Goal: Task Accomplishment & Management: Complete application form

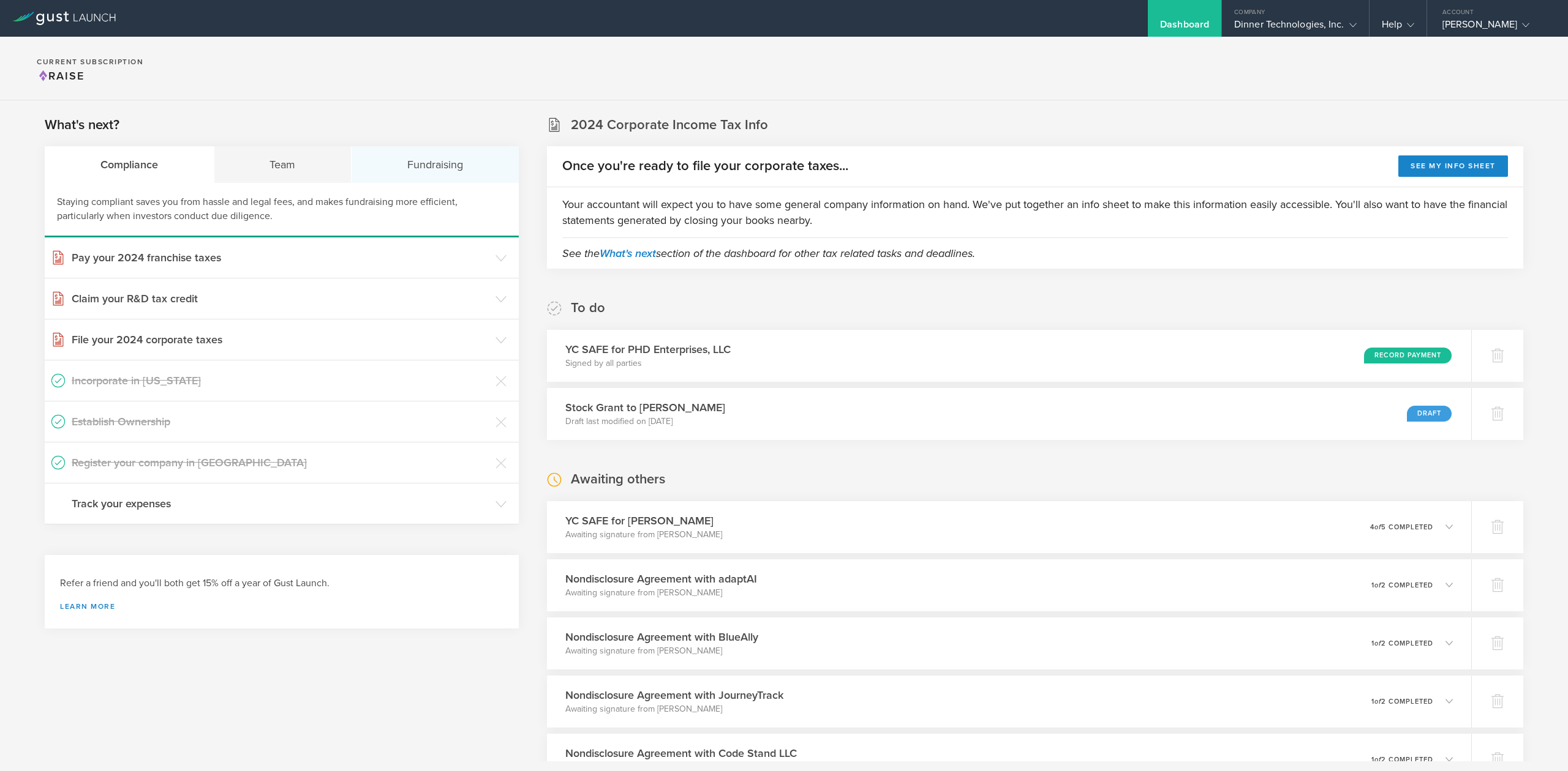
click at [410, 164] on div "Fundraising" at bounding box center [435, 165] width 167 height 37
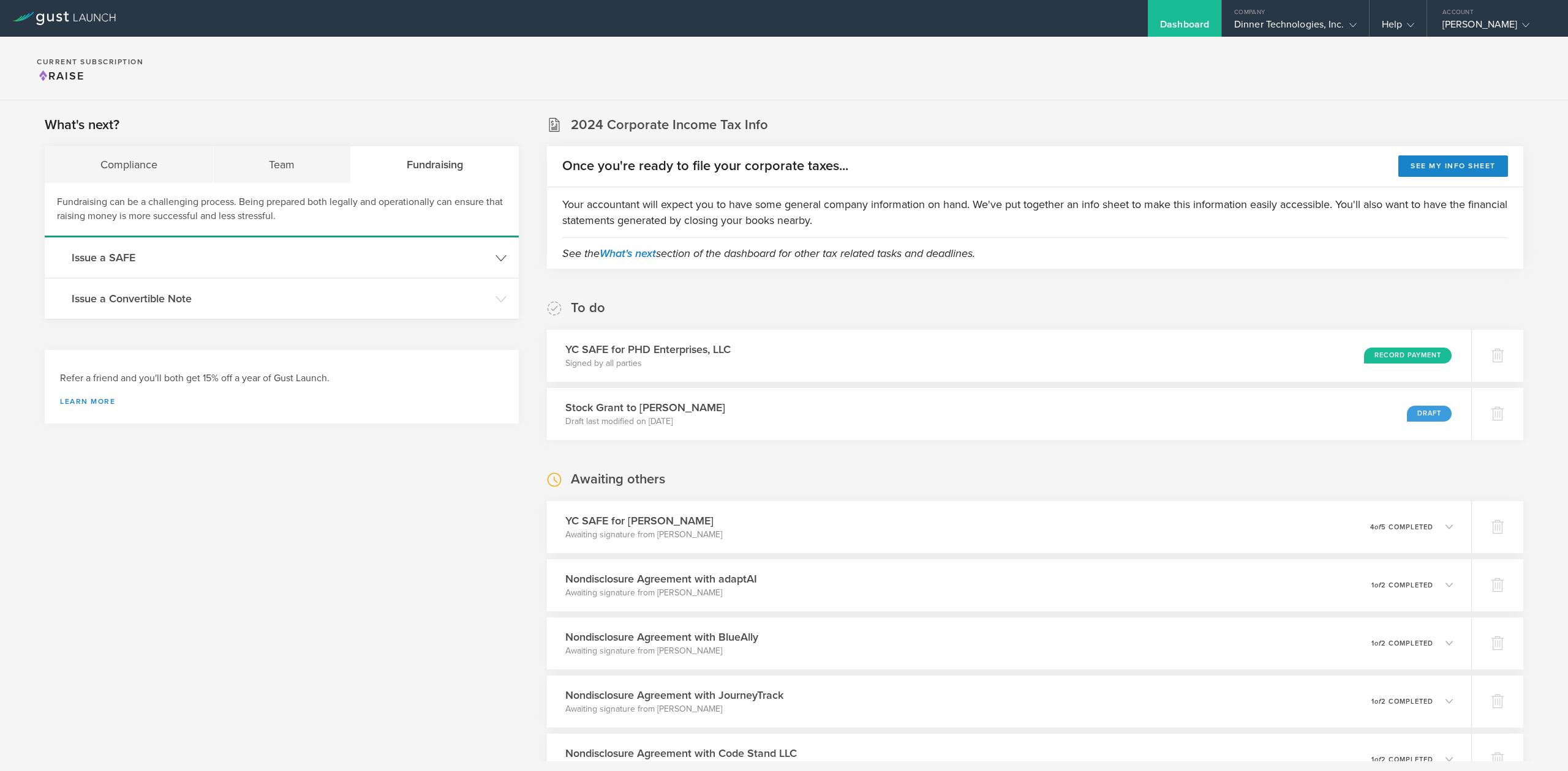
click at [133, 262] on h3 "Issue a SAFE" at bounding box center [280, 258] width 418 height 16
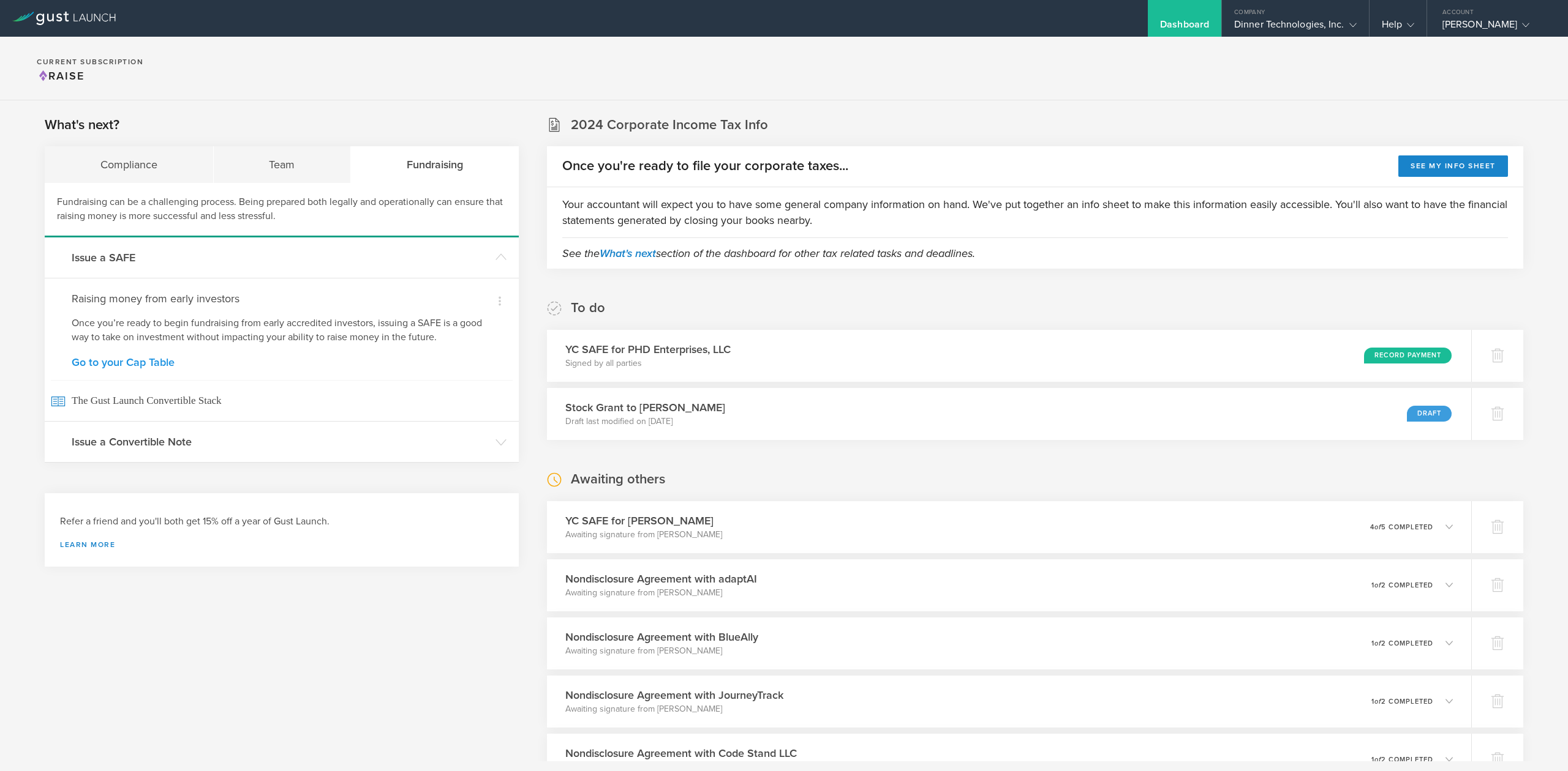
click at [142, 361] on link "Go to your Cap Table" at bounding box center [282, 362] width 420 height 11
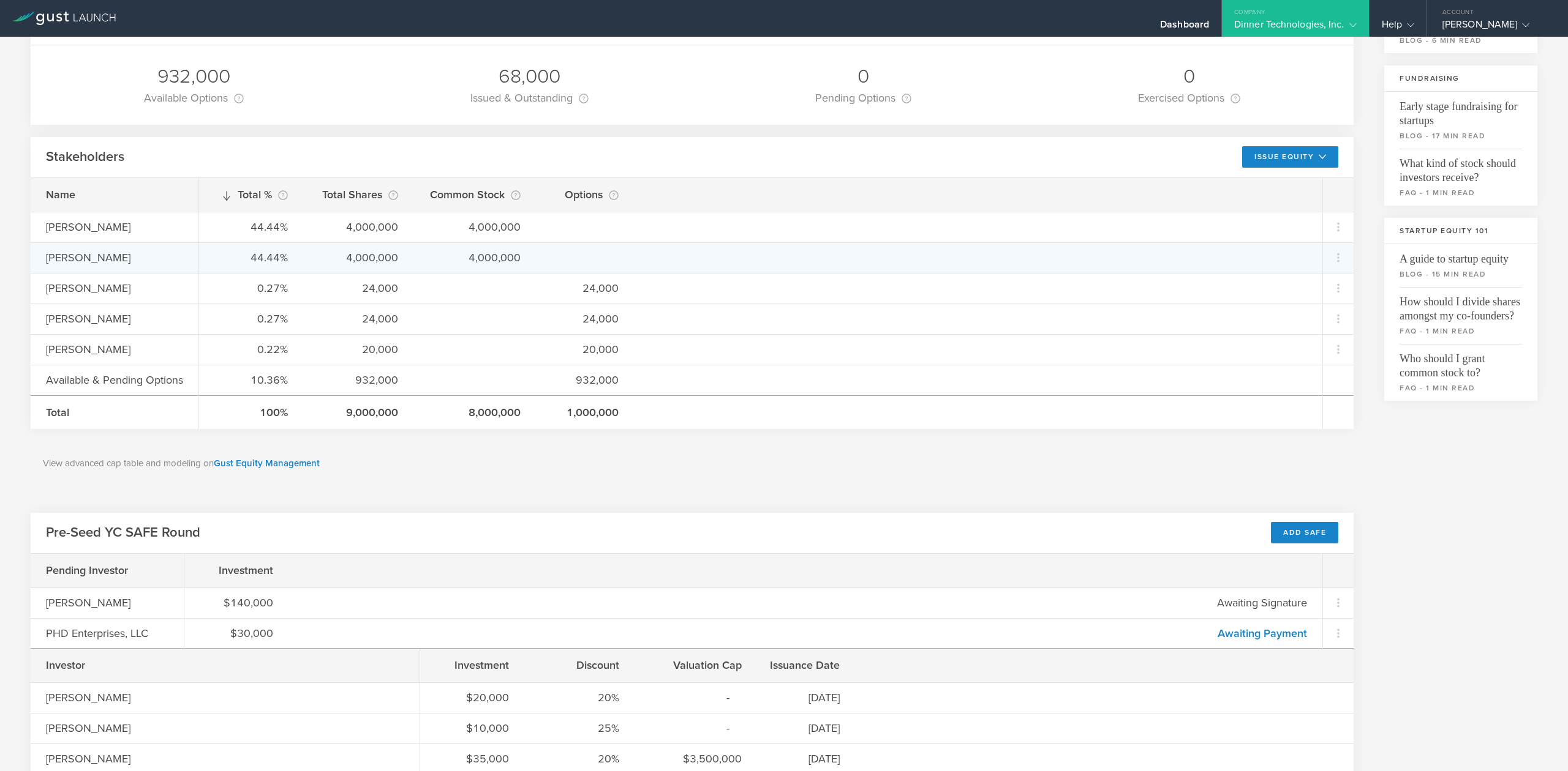
scroll to position [245, 0]
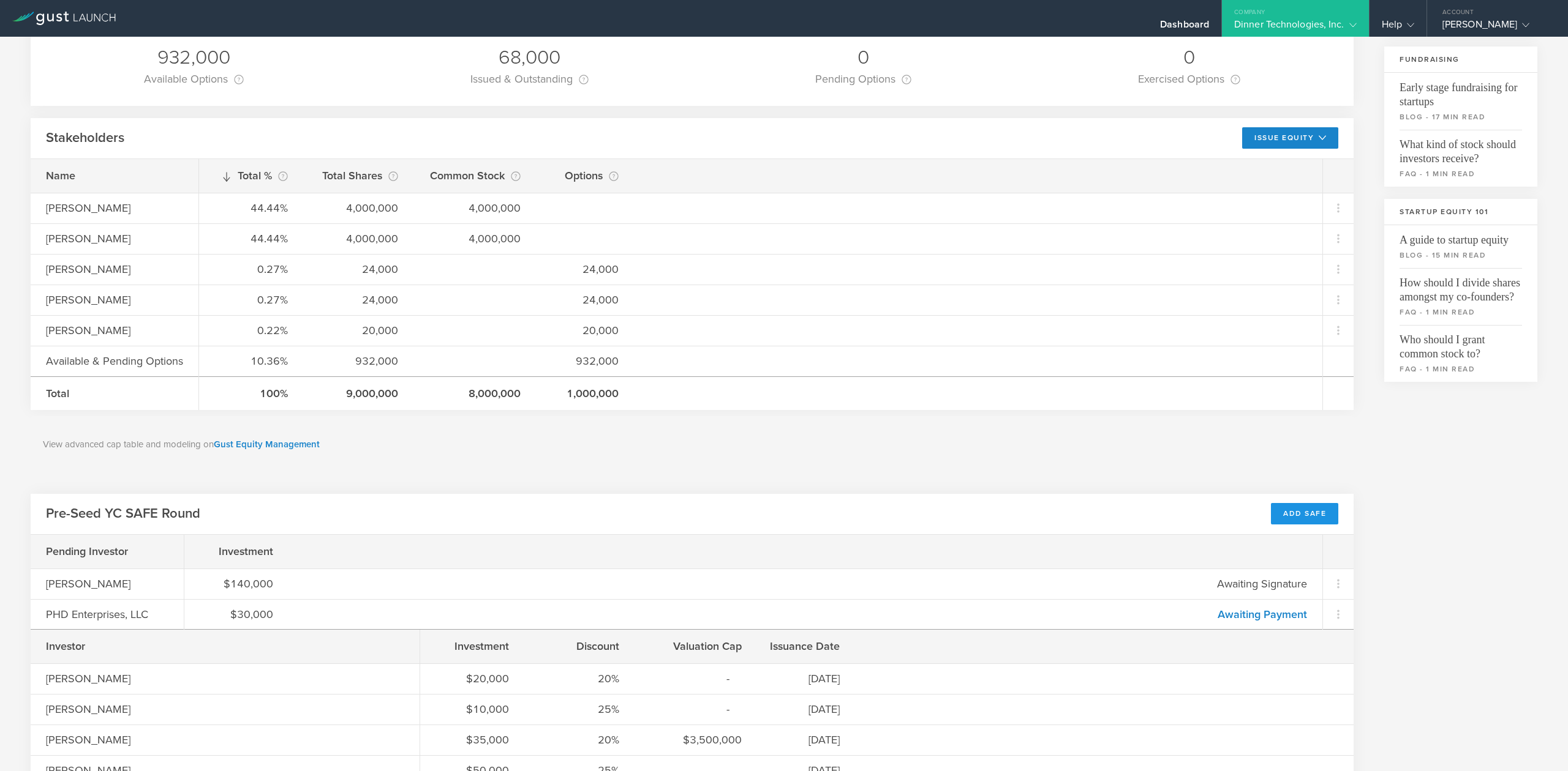
click at [1296, 508] on div "Add SAFE" at bounding box center [1305, 514] width 67 height 21
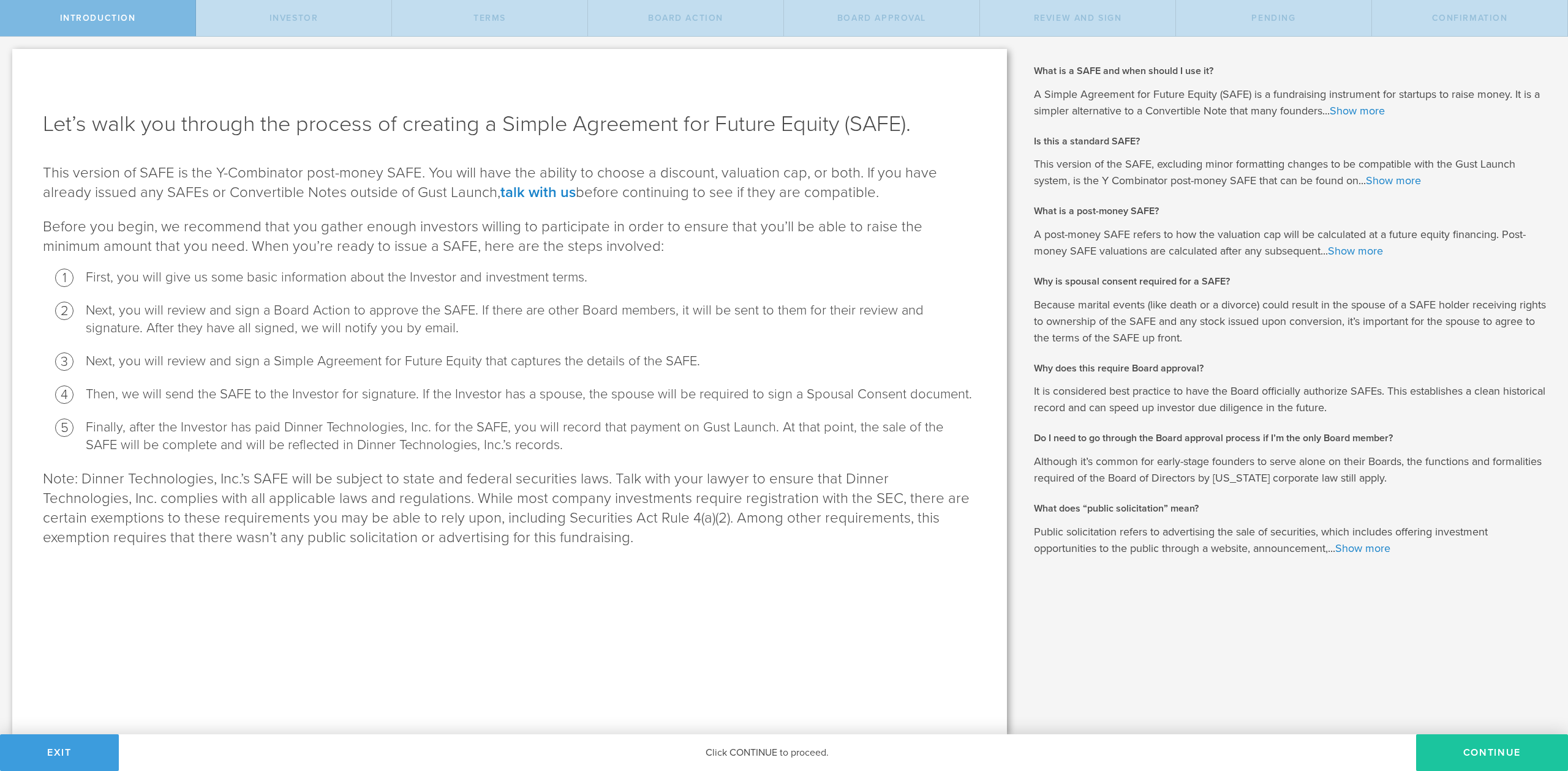
click at [1494, 749] on button "Continue" at bounding box center [1492, 753] width 152 height 37
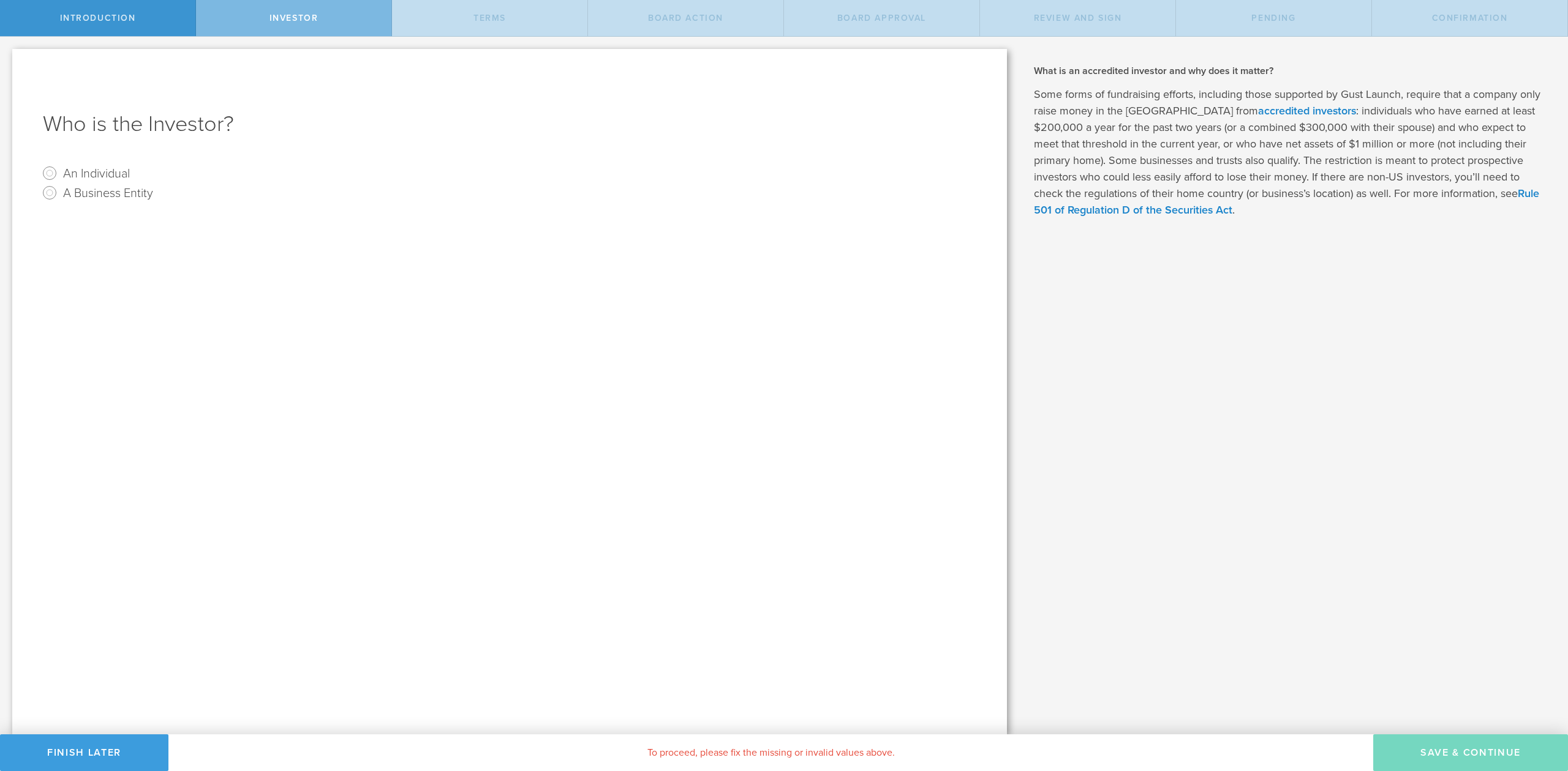
click at [69, 174] on label "An Individual" at bounding box center [96, 173] width 67 height 18
click at [59, 174] on input "An Individual" at bounding box center [49, 173] width 20 height 20
radio input "true"
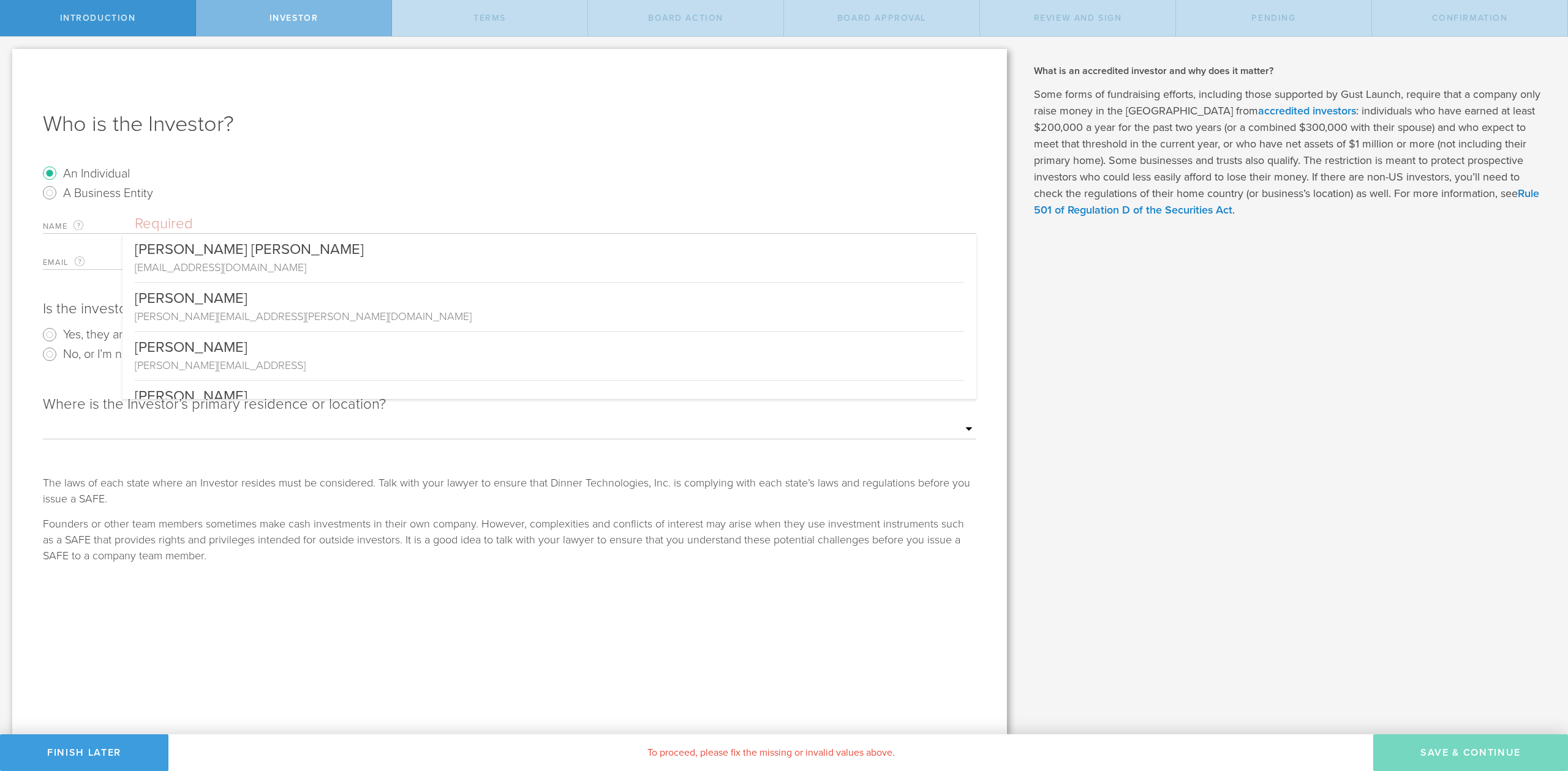
click at [168, 221] on input "text" at bounding box center [555, 224] width 841 height 18
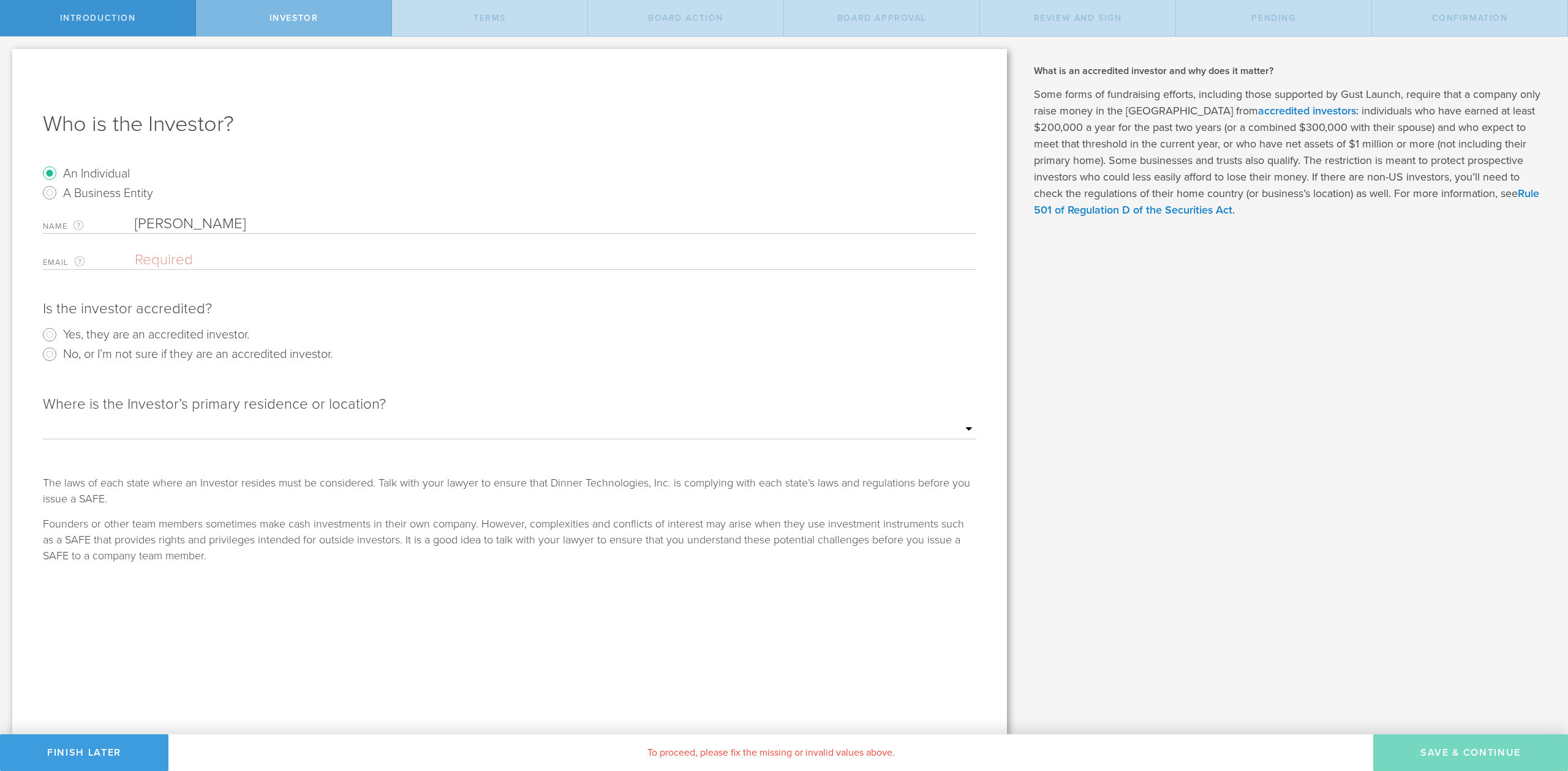
type input "Dan Garceau"
paste input "dangarceau@yahoo.com"
type input "dangarceau@yahoo.com"
click at [47, 336] on input "Yes, they are an accredited investor." at bounding box center [49, 335] width 20 height 20
radio input "true"
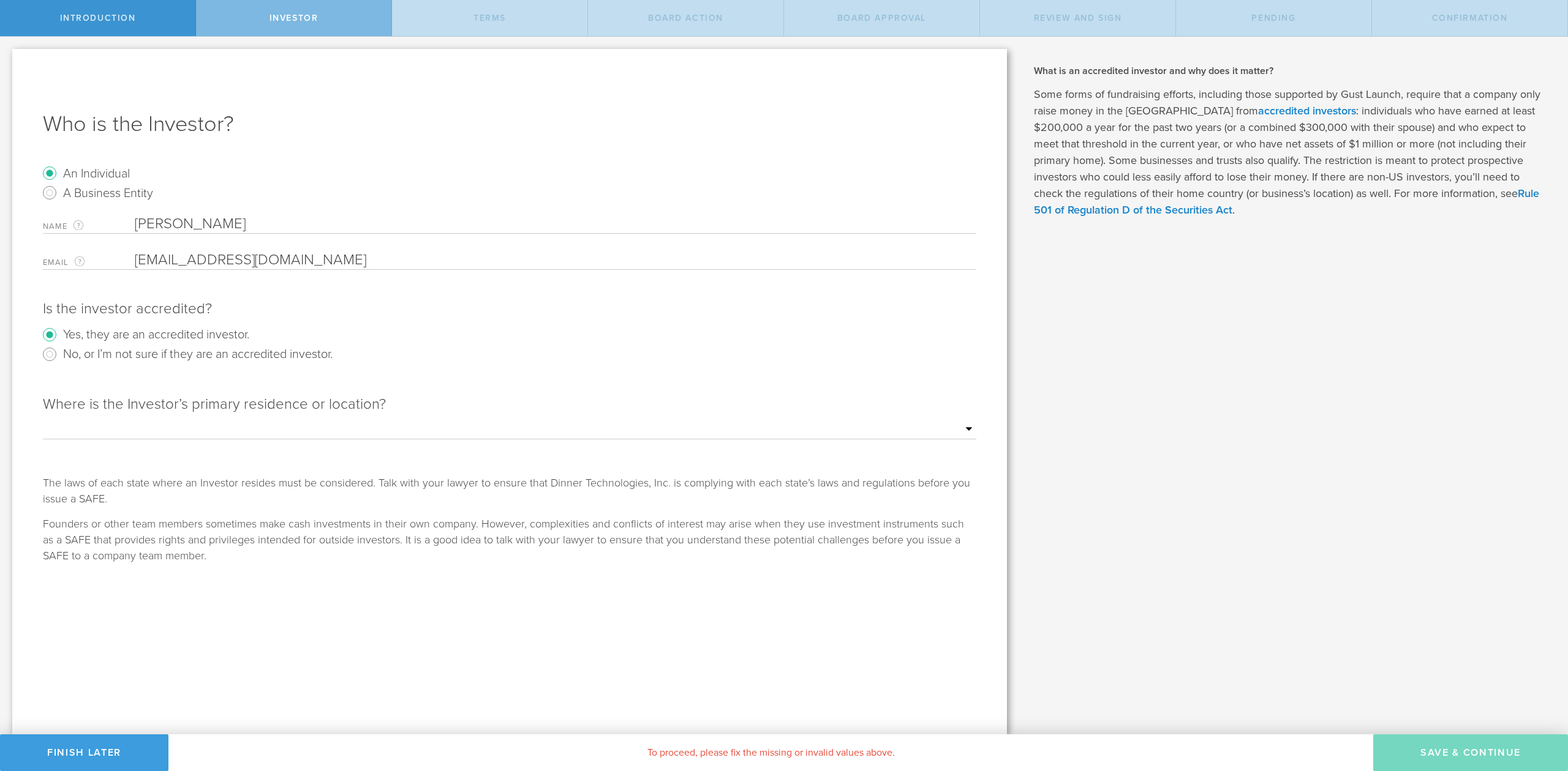
click at [156, 427] on select "Outside of the US Alabama Alaska Arizona Arkansas California Colorado Connectic…" at bounding box center [509, 430] width 933 height 18
select select "string:UT"
click at [43, 421] on select "Outside of the US Alabama Alaska Arizona Arkansas California Colorado Connectic…" at bounding box center [509, 430] width 933 height 18
click at [1429, 753] on button "Save & Continue" at bounding box center [1470, 753] width 195 height 37
checkbox input "true"
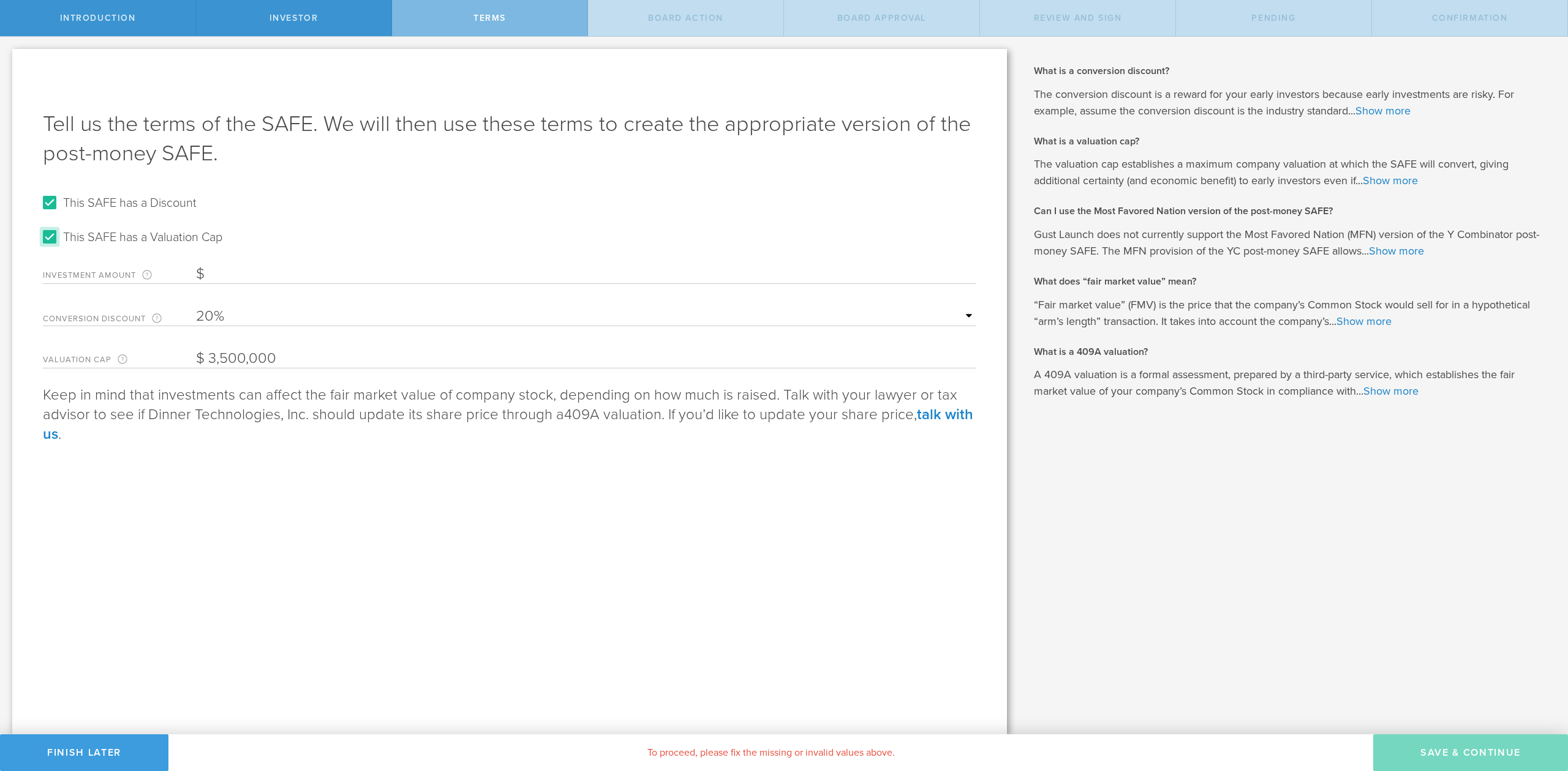
click at [52, 238] on input "This SAFE has a Valuation Cap" at bounding box center [49, 237] width 20 height 20
checkbox input "false"
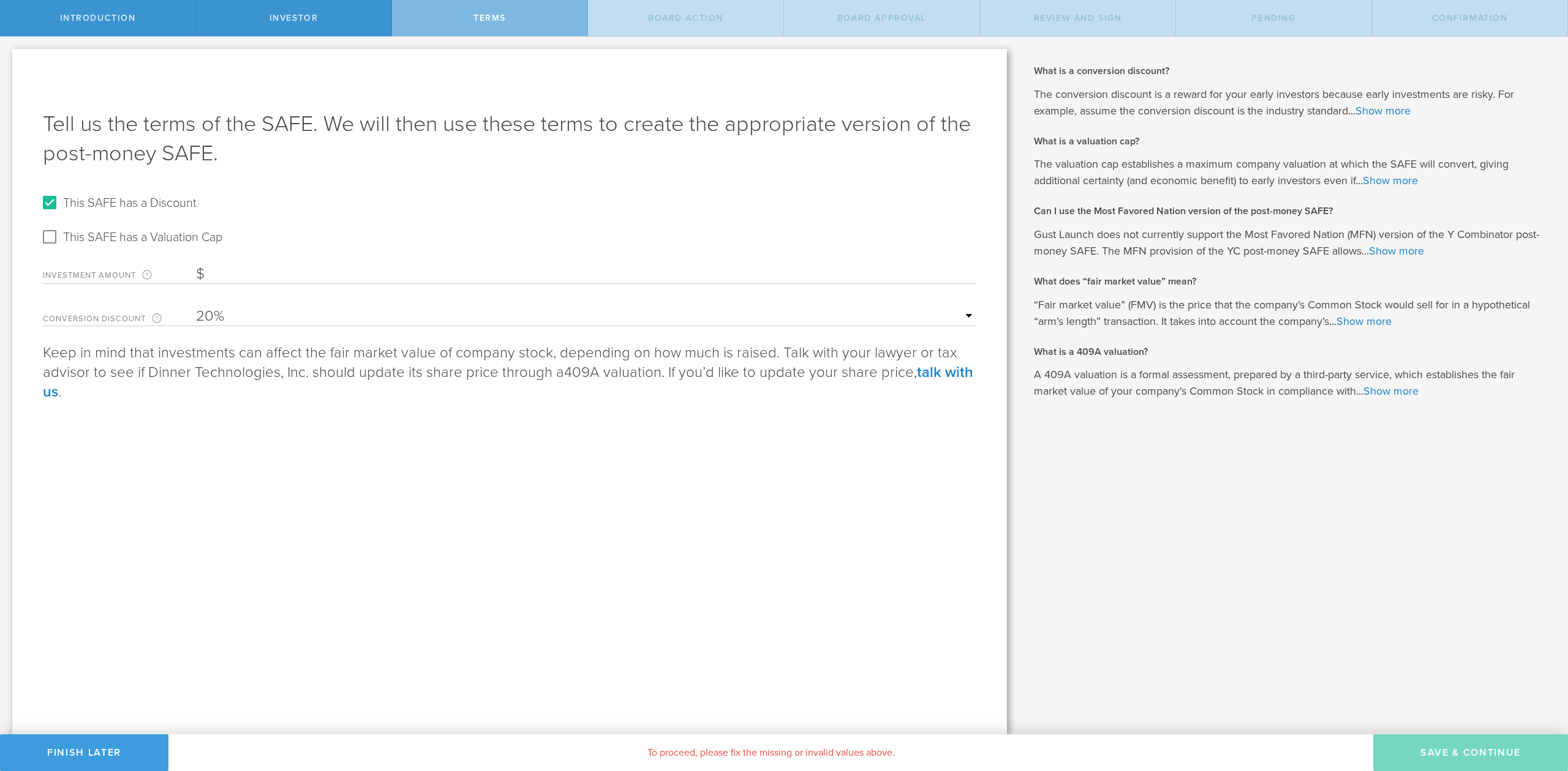
click at [290, 276] on input "Investment Amount The amount (in USD) that this investor is paying for the SAFE." at bounding box center [586, 274] width 780 height 18
type input "25,000"
click at [219, 322] on select "15% 20% 25% 30%" at bounding box center [586, 317] width 780 height 18
select select "number:25"
click at [196, 307] on select "15% 20% 25% 30%" at bounding box center [586, 317] width 780 height 18
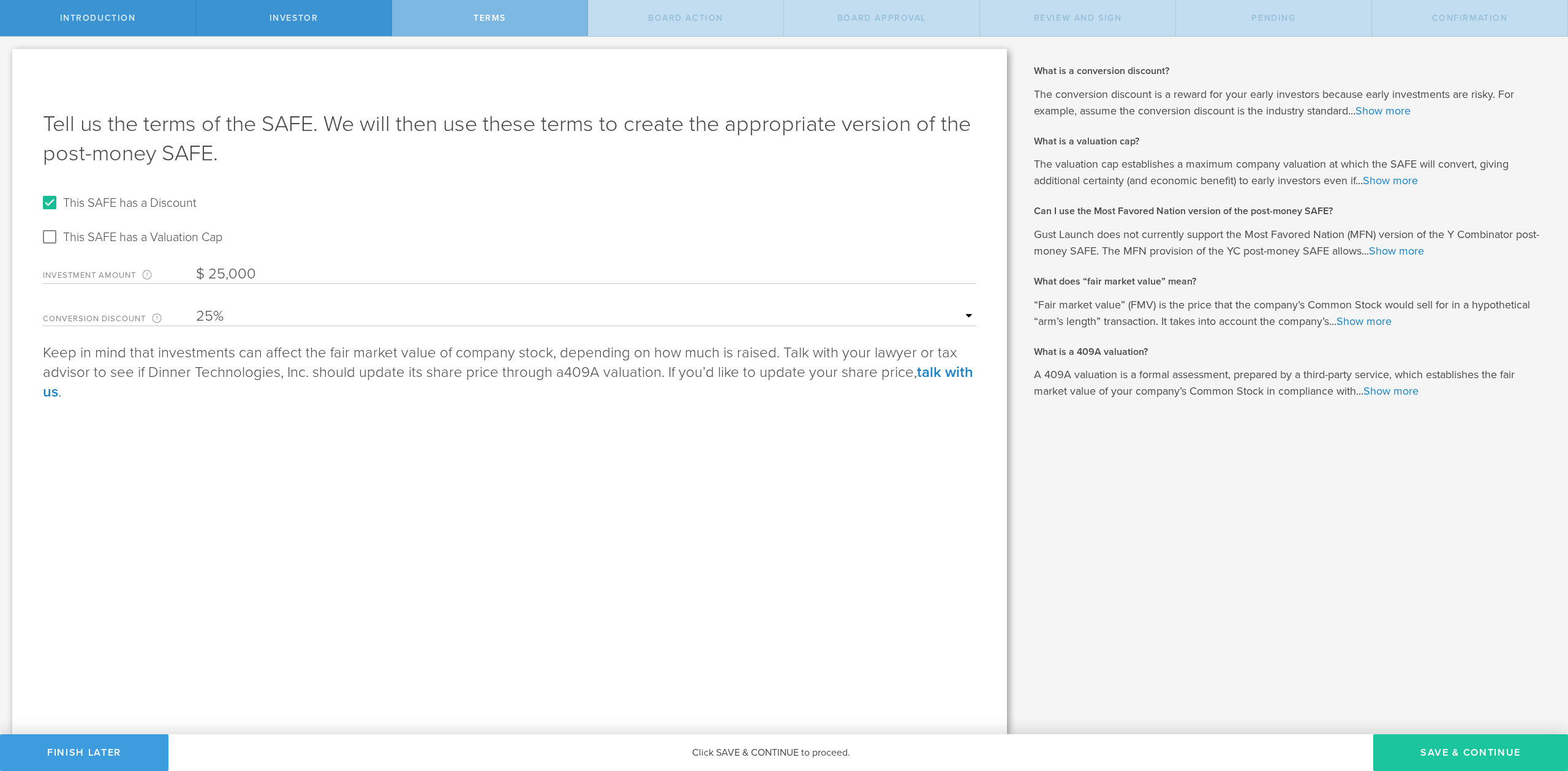
click at [1495, 747] on button "Save & Continue" at bounding box center [1470, 753] width 195 height 37
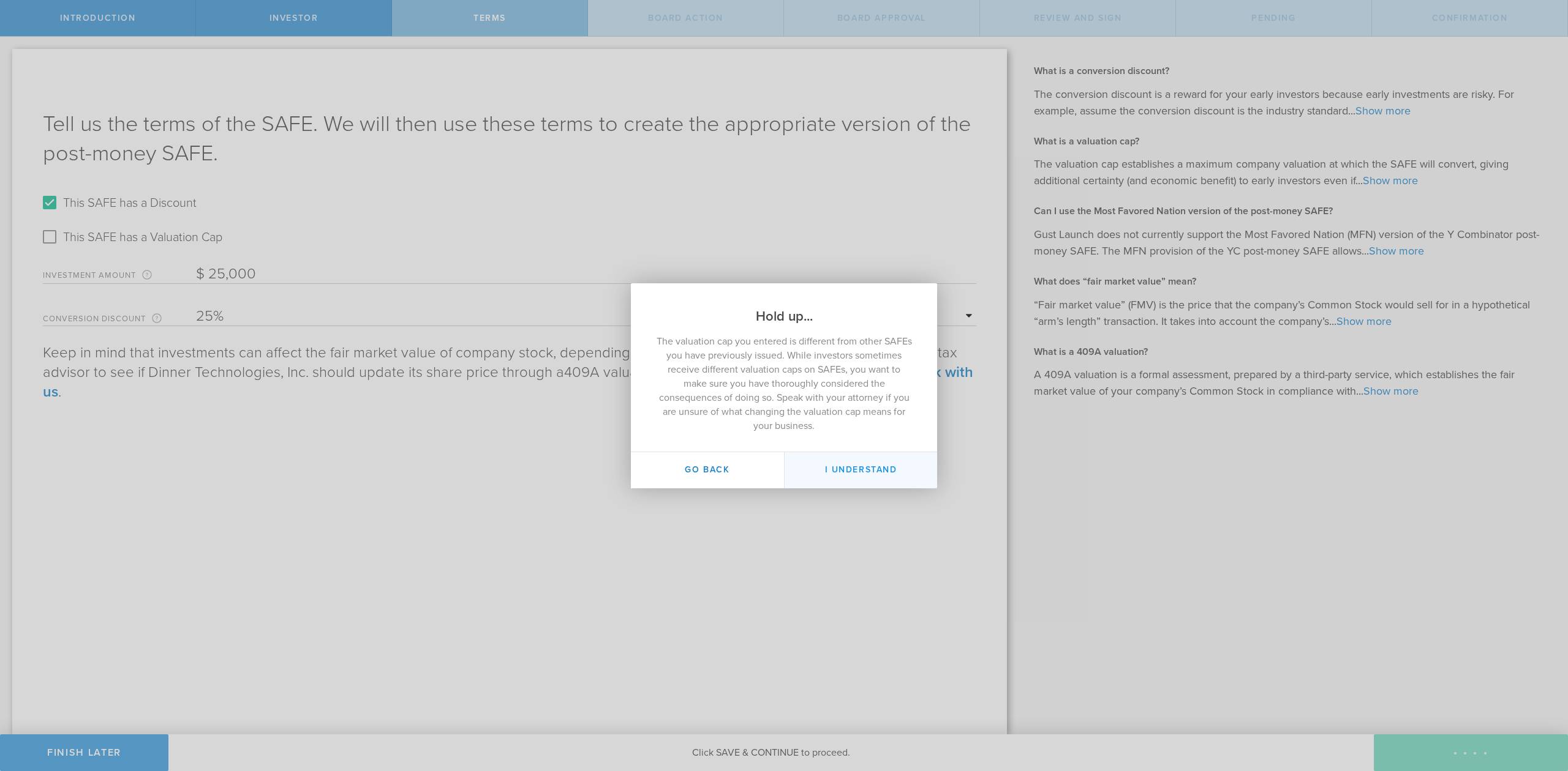
click at [843, 468] on button "I Understand" at bounding box center [861, 470] width 153 height 36
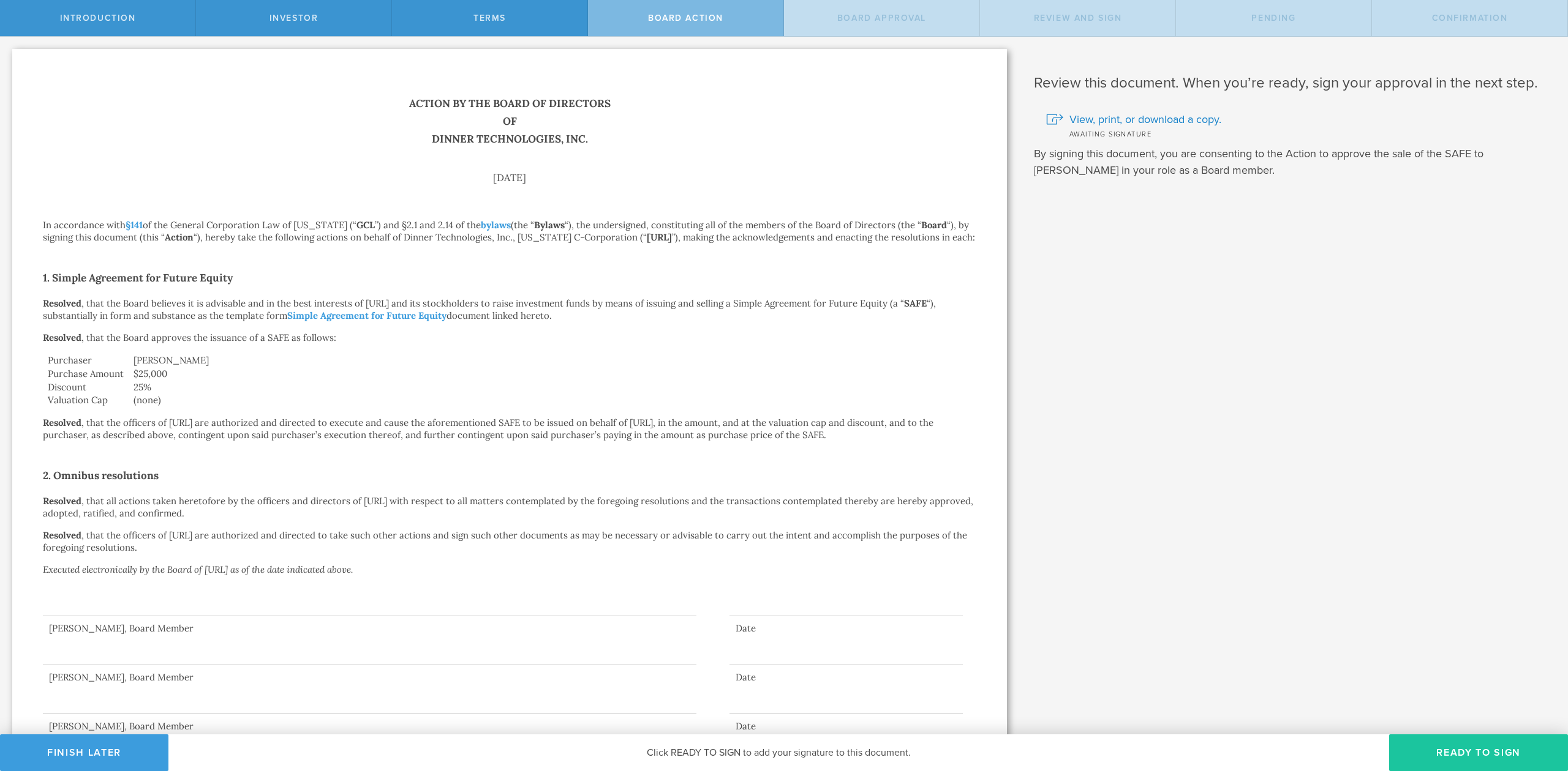
click at [1500, 751] on button "Ready to Sign" at bounding box center [1478, 753] width 179 height 37
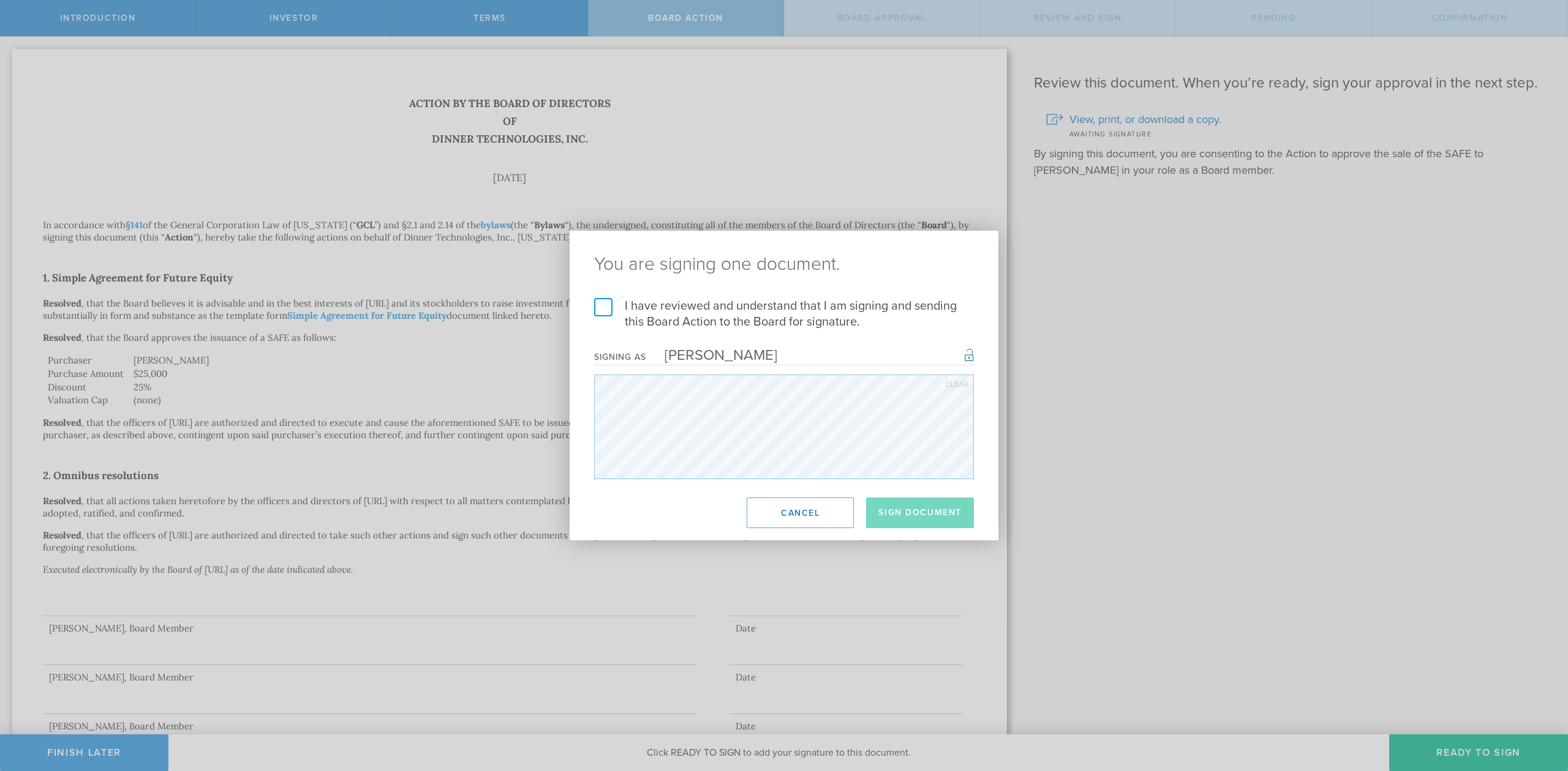
click at [599, 304] on label "I have reviewed and understand that I am signing and sending this Board Action …" at bounding box center [783, 314] width 379 height 32
click at [0, 0] on input "I have reviewed and understand that I am signing and sending this Board Action …" at bounding box center [0, 0] width 0 height 0
click at [917, 514] on button "Sign Document" at bounding box center [919, 512] width 108 height 30
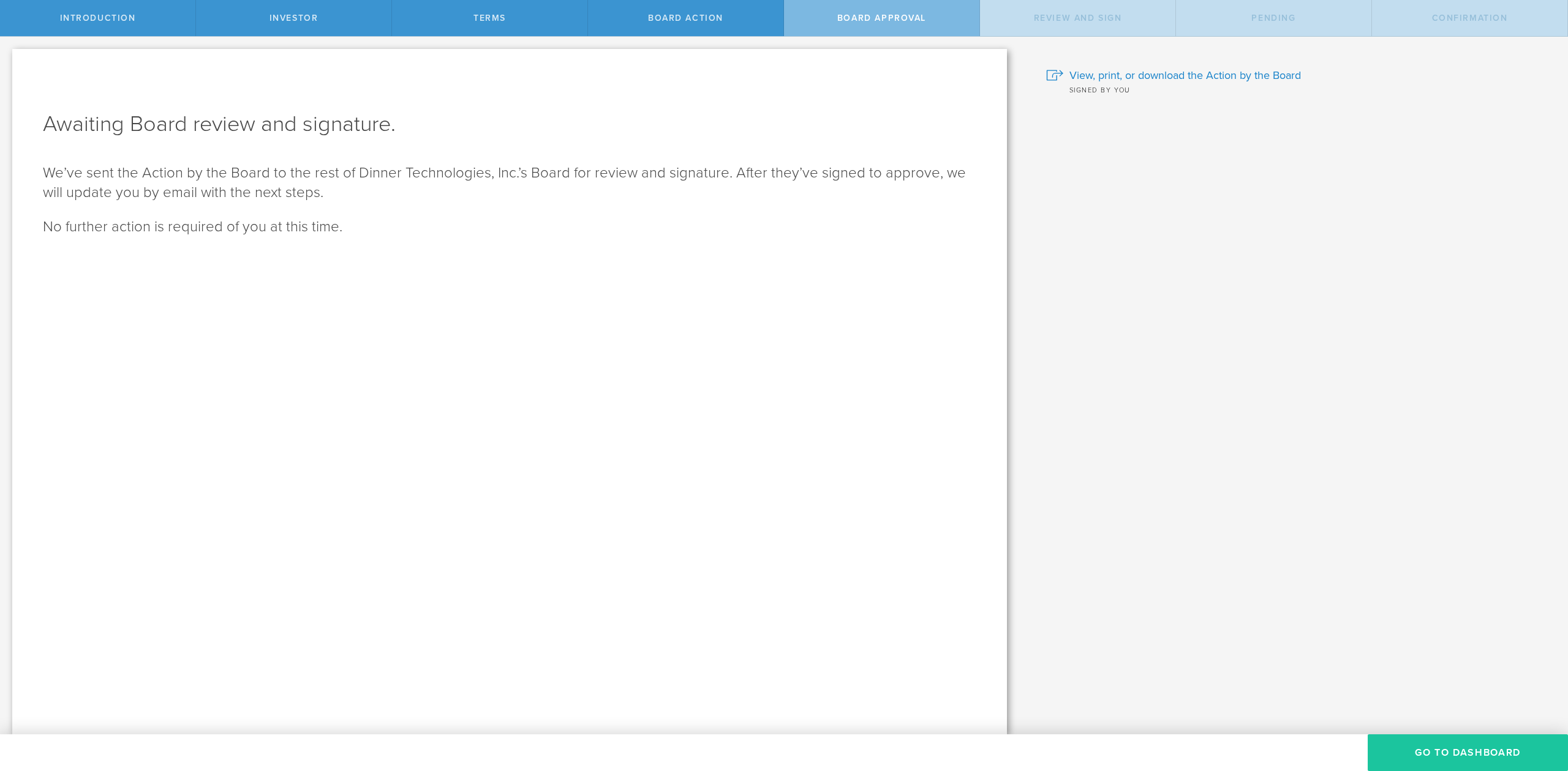
click at [1462, 760] on button "Go To Dashboard" at bounding box center [1467, 753] width 200 height 37
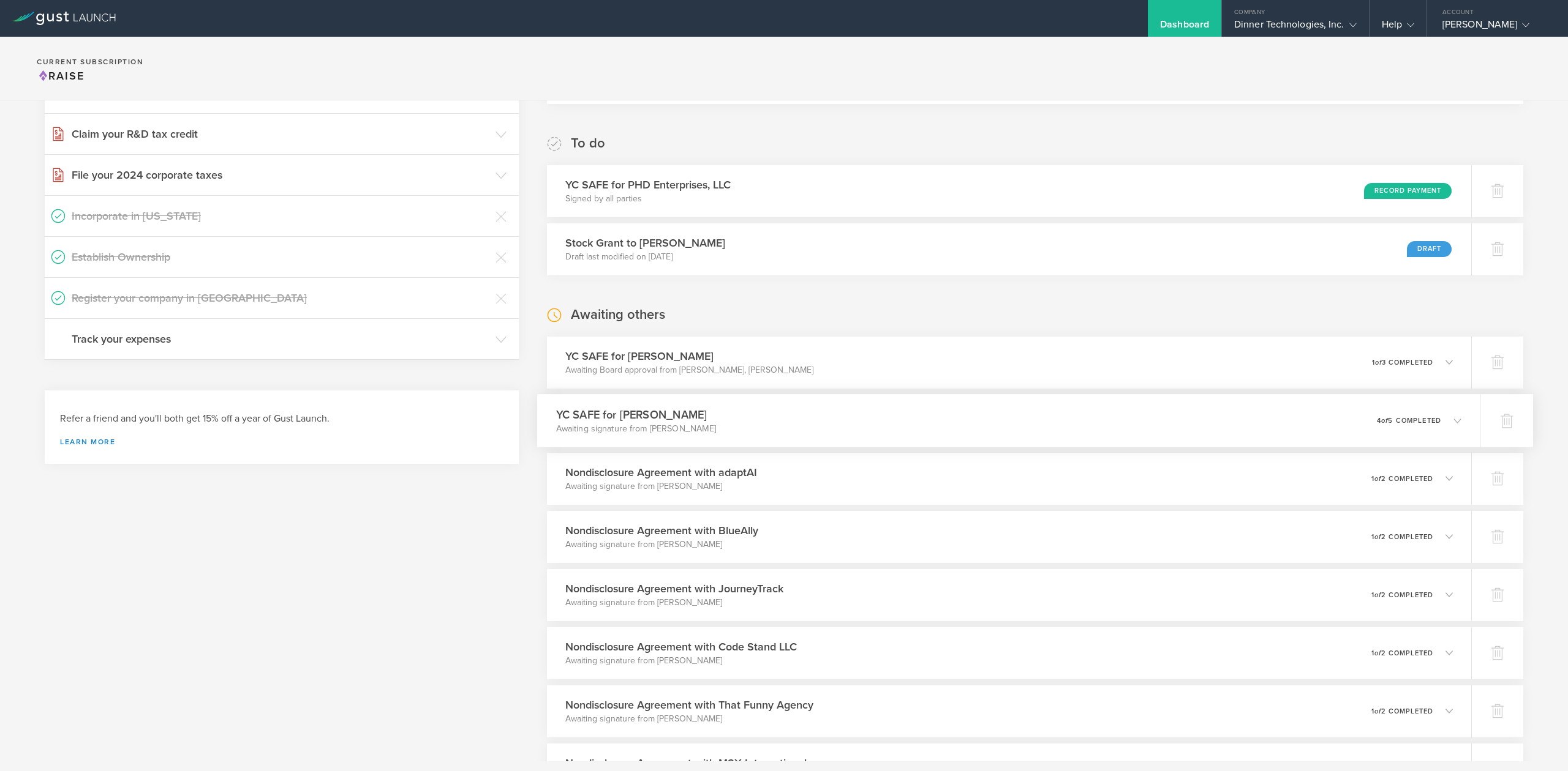
scroll to position [81, 0]
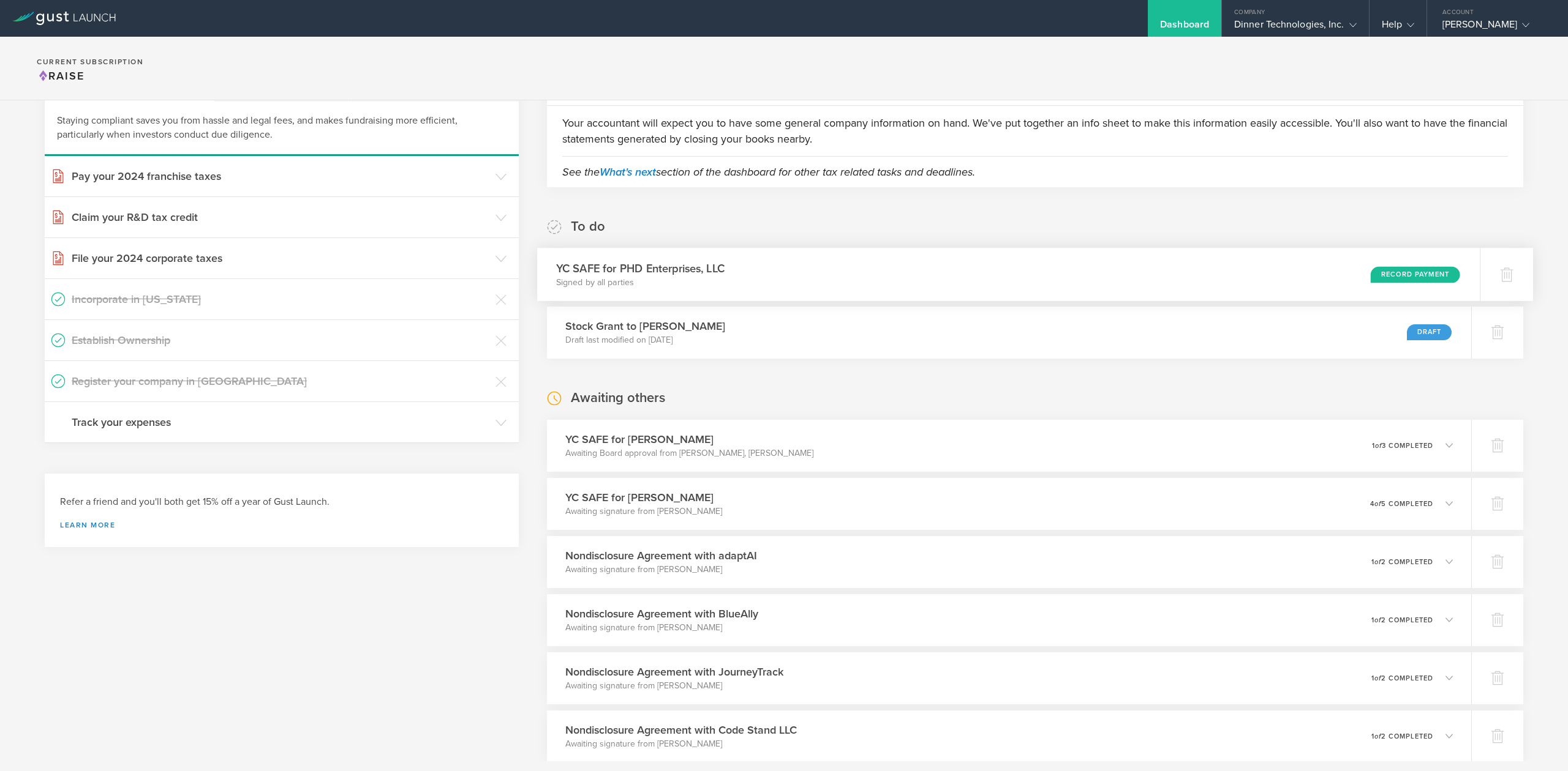
click at [896, 286] on div "YC SAFE for PHD Enterprises, LLC Signed by all parties Record Payment" at bounding box center [1008, 274] width 942 height 53
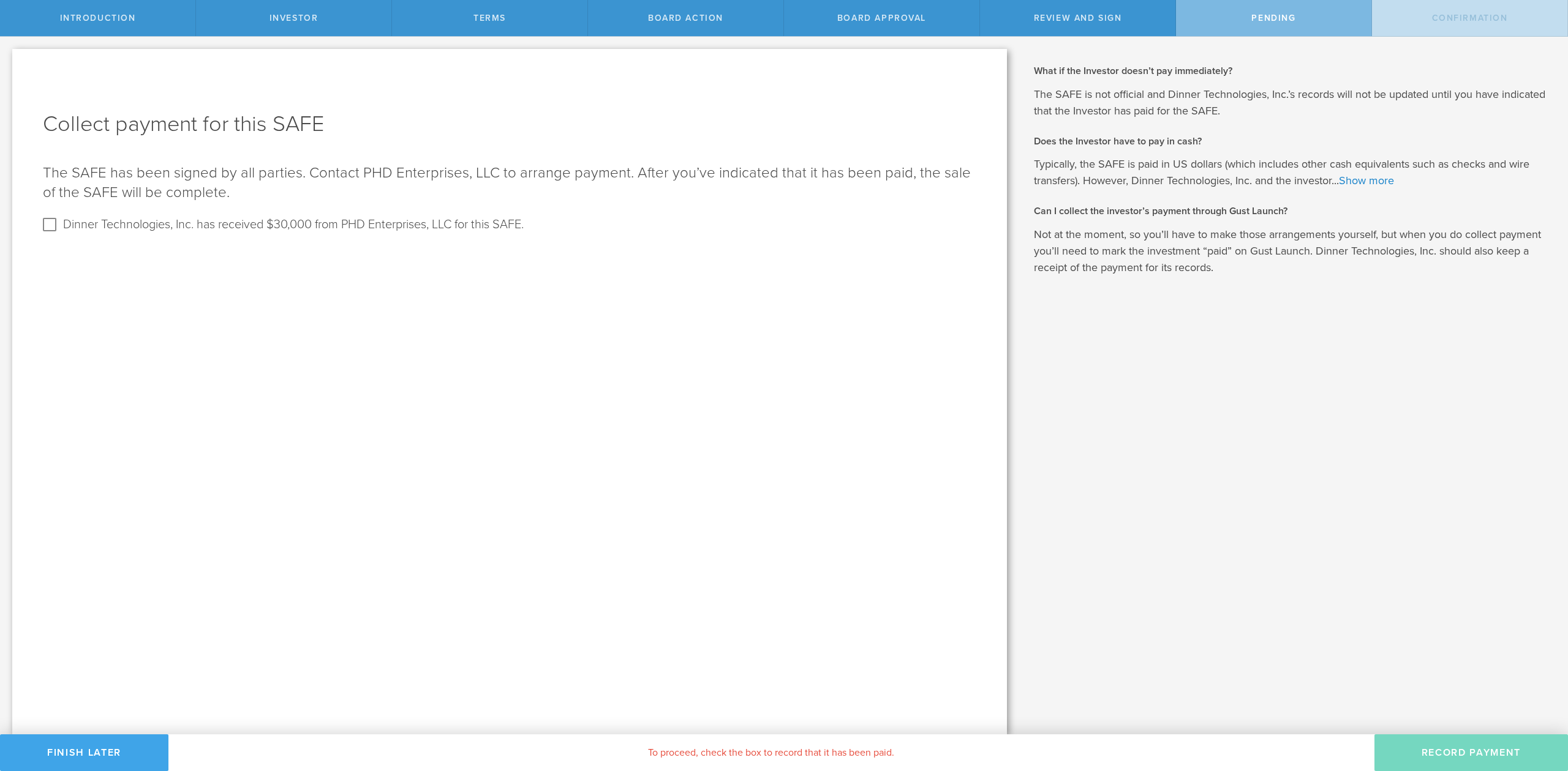
click at [82, 754] on button "Finish Later" at bounding box center [84, 753] width 168 height 37
